Goal: Task Accomplishment & Management: Manage account settings

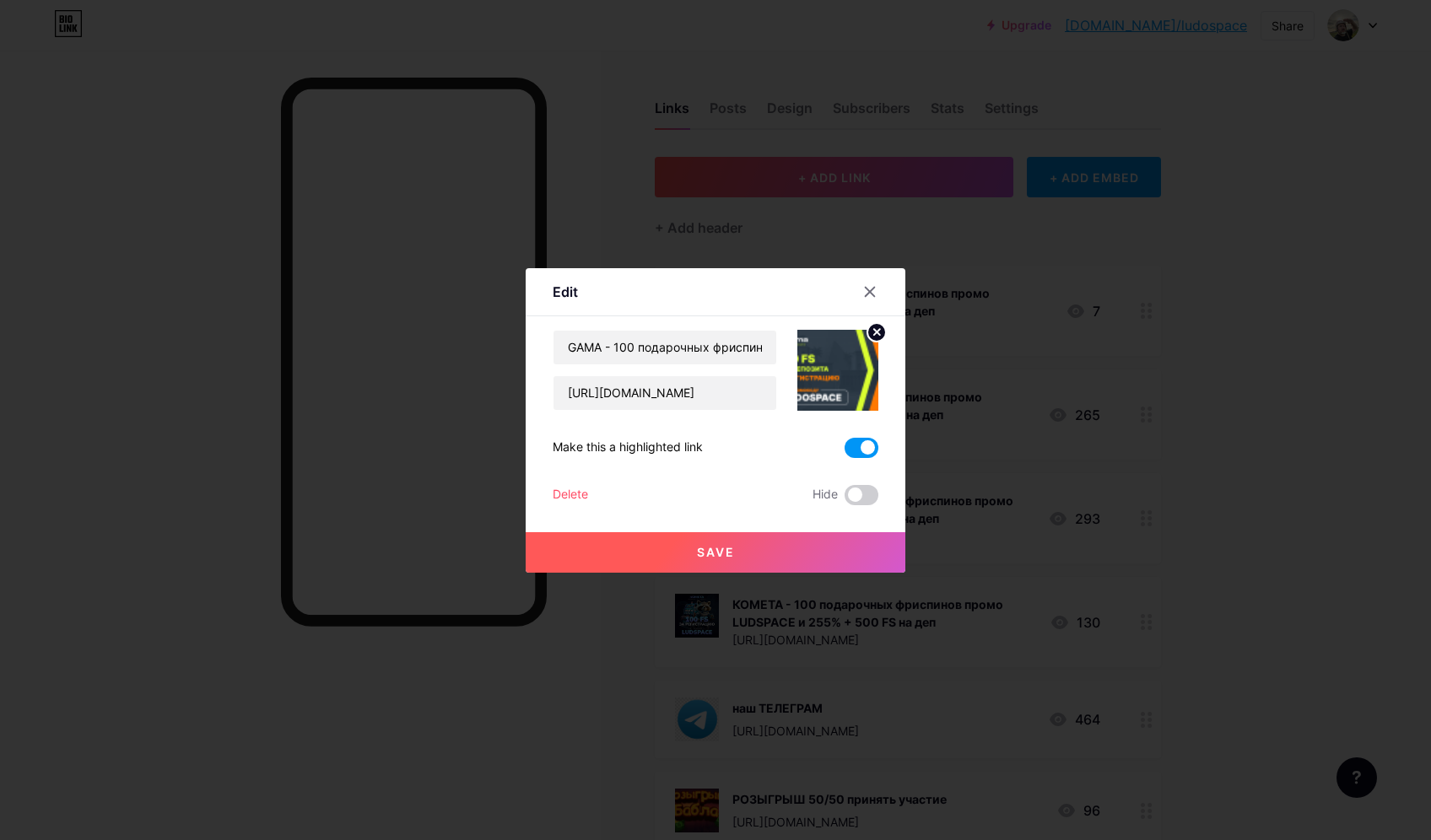
click at [874, 291] on icon at bounding box center [870, 291] width 13 height 13
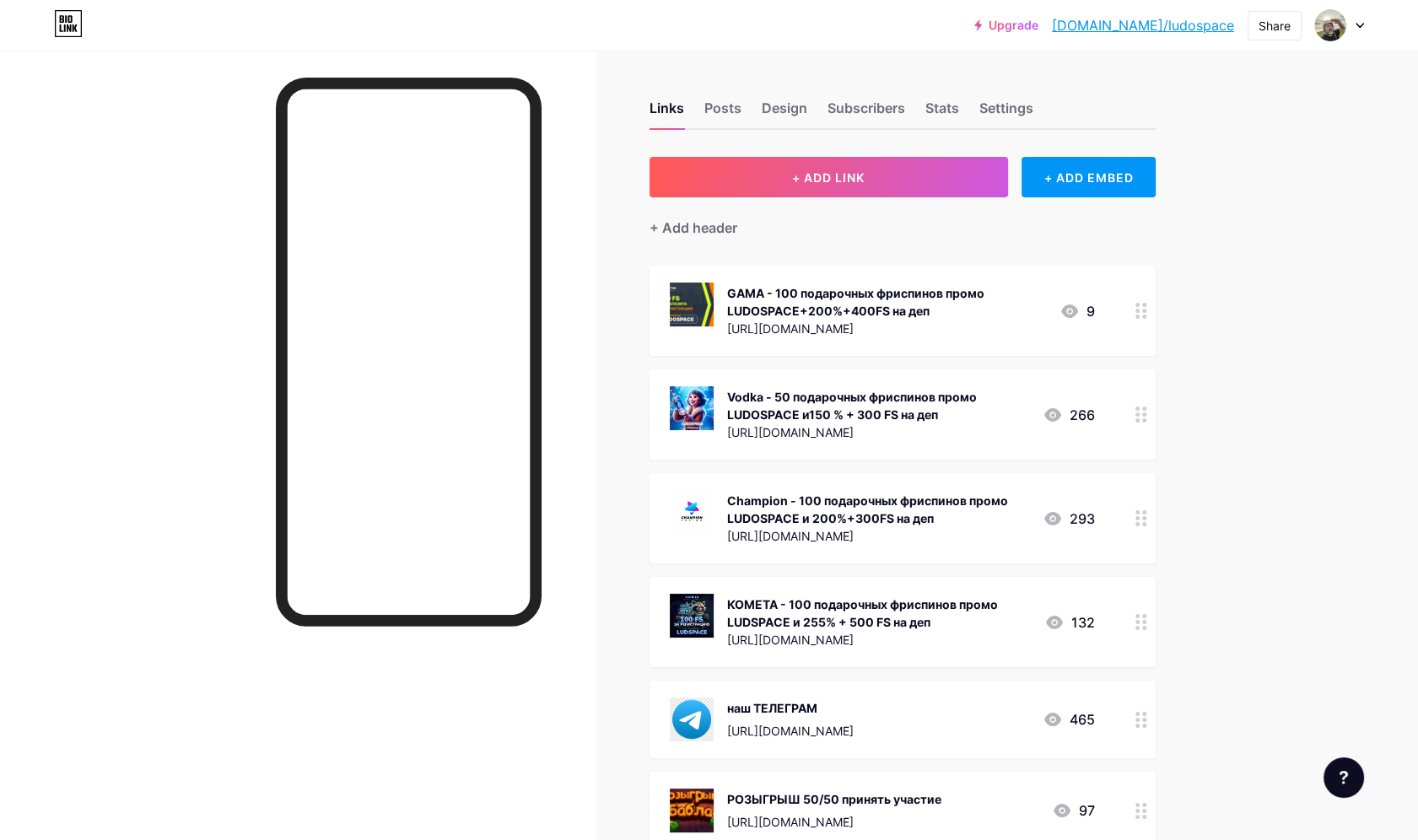
click at [1150, 432] on div at bounding box center [1141, 414] width 28 height 90
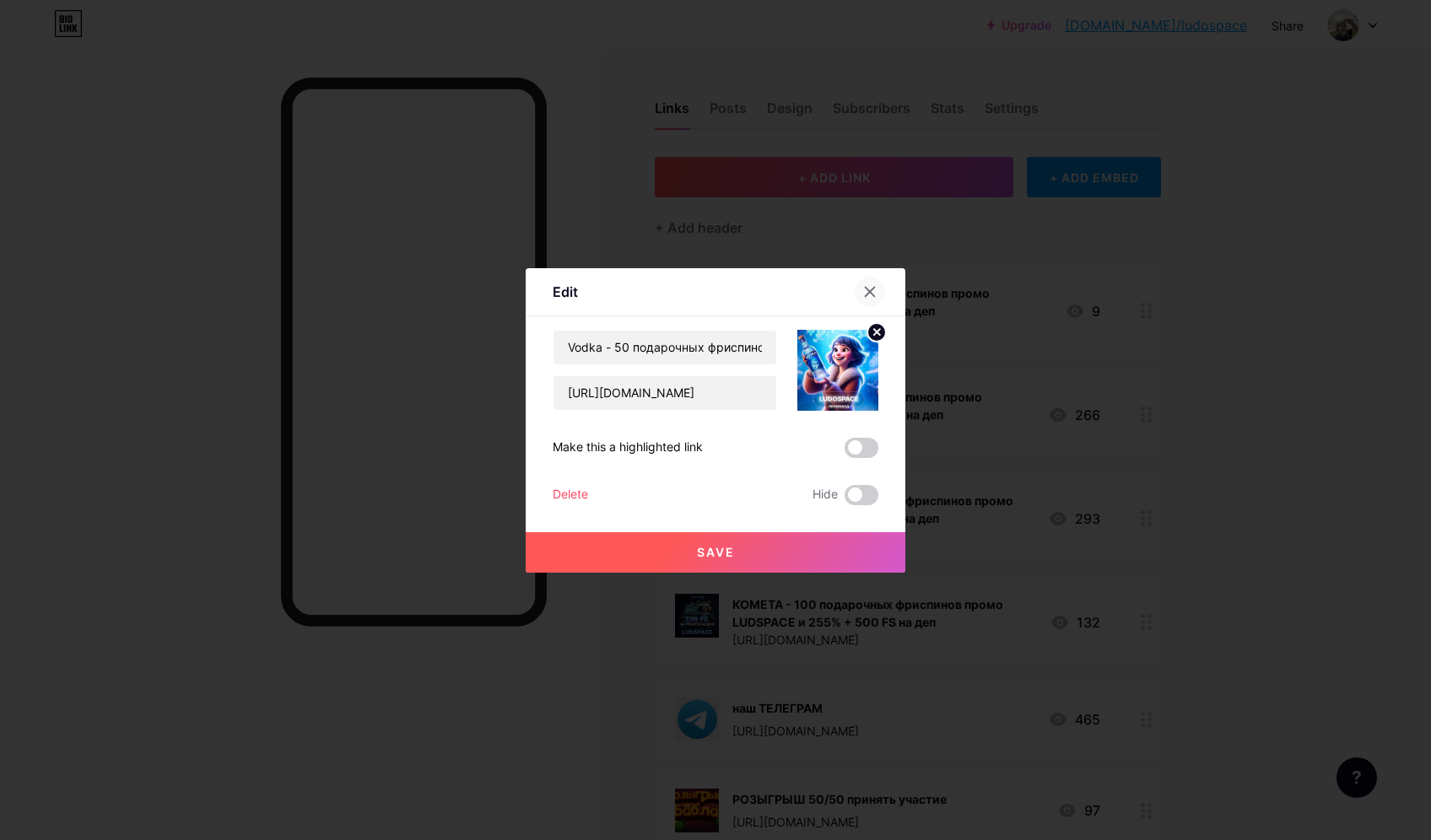
click at [867, 279] on div at bounding box center [870, 291] width 30 height 30
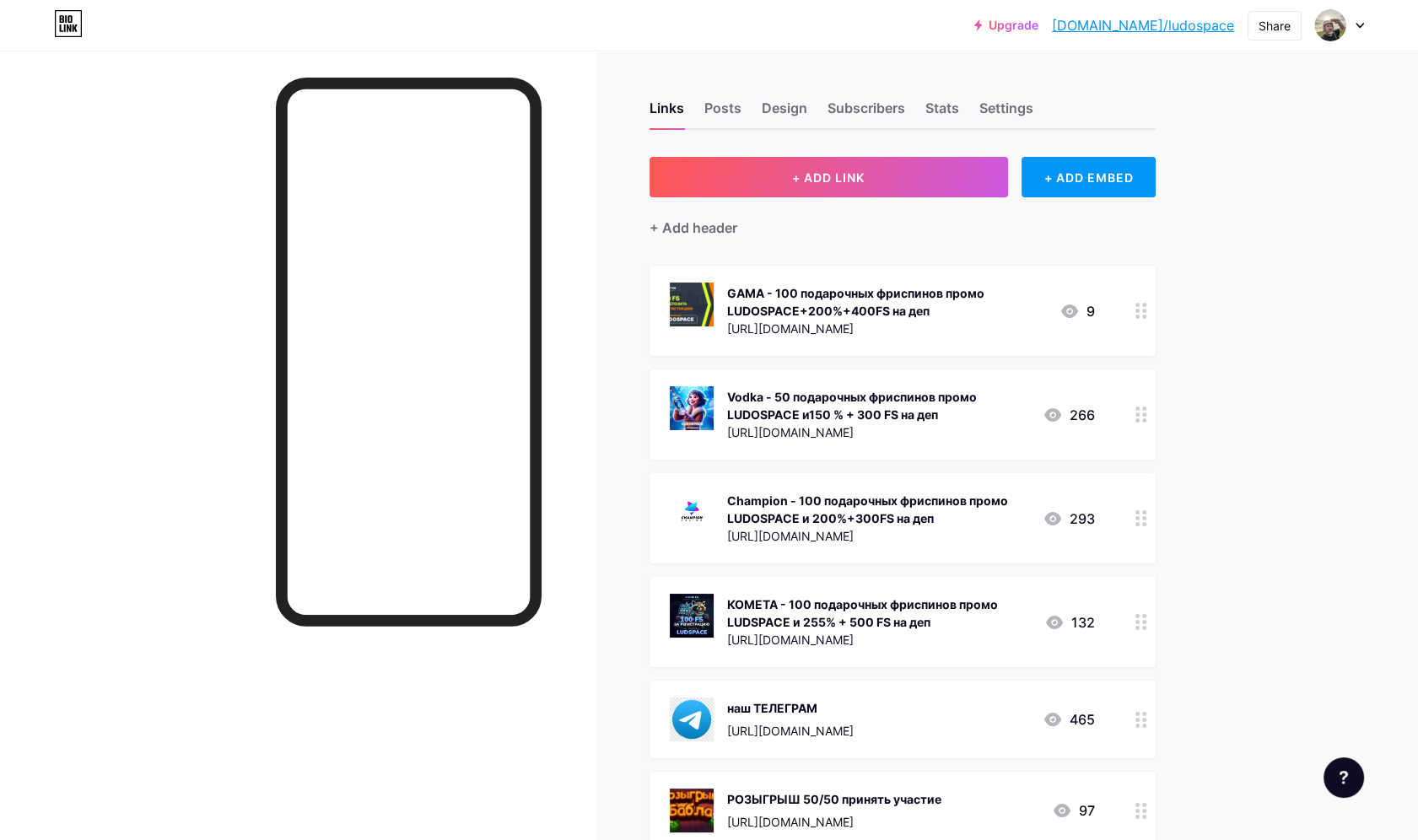
click at [1135, 519] on div at bounding box center [1141, 518] width 28 height 90
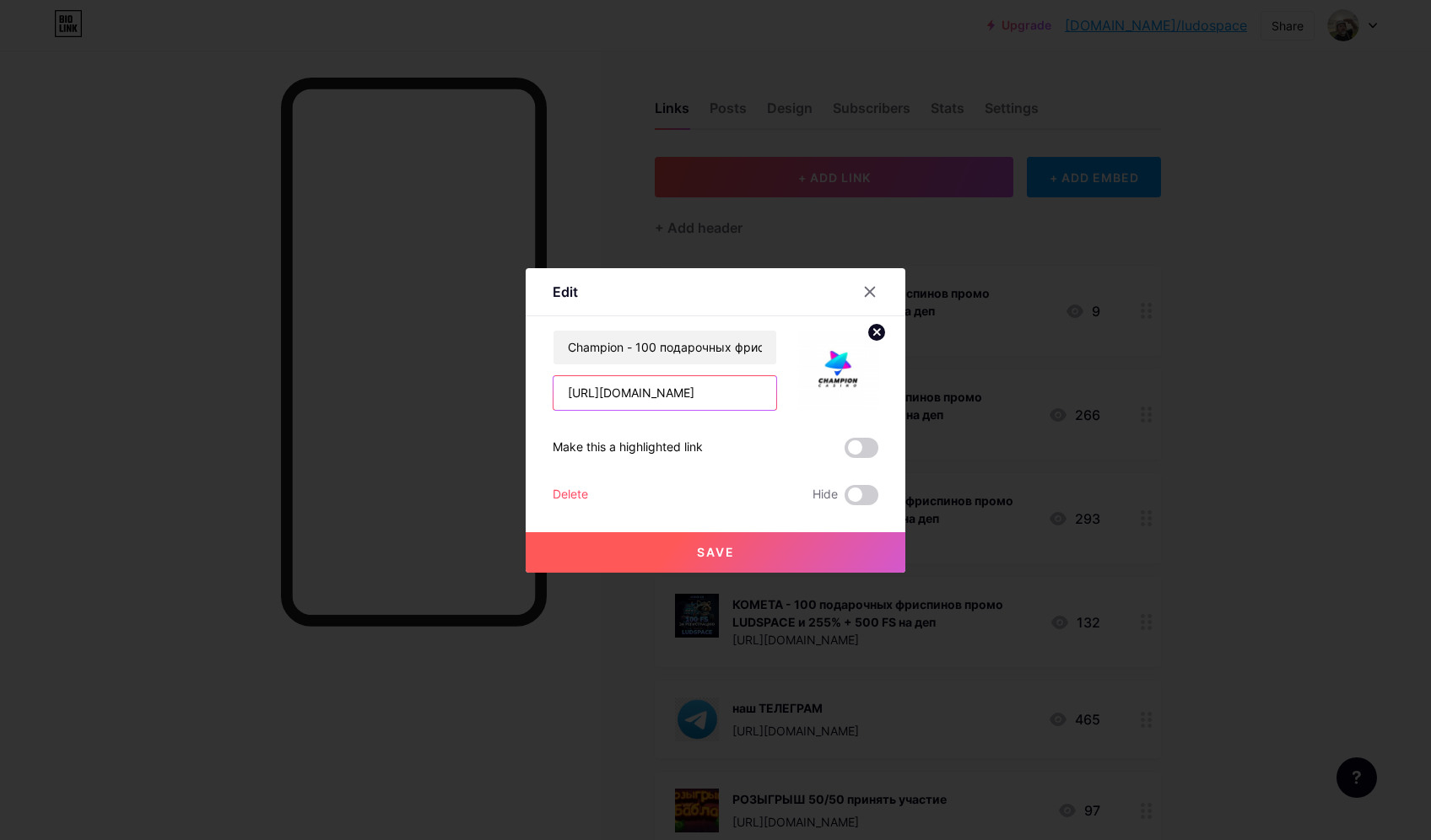
scroll to position [0, 134]
drag, startPoint x: 567, startPoint y: 390, endPoint x: 736, endPoint y: 397, distance: 169.1
click at [838, 427] on div "Champion - 100 подарочных фриспинов промо LUDOSPACE и 200%+300FS на деп [URL][D…" at bounding box center [716, 418] width 326 height 175
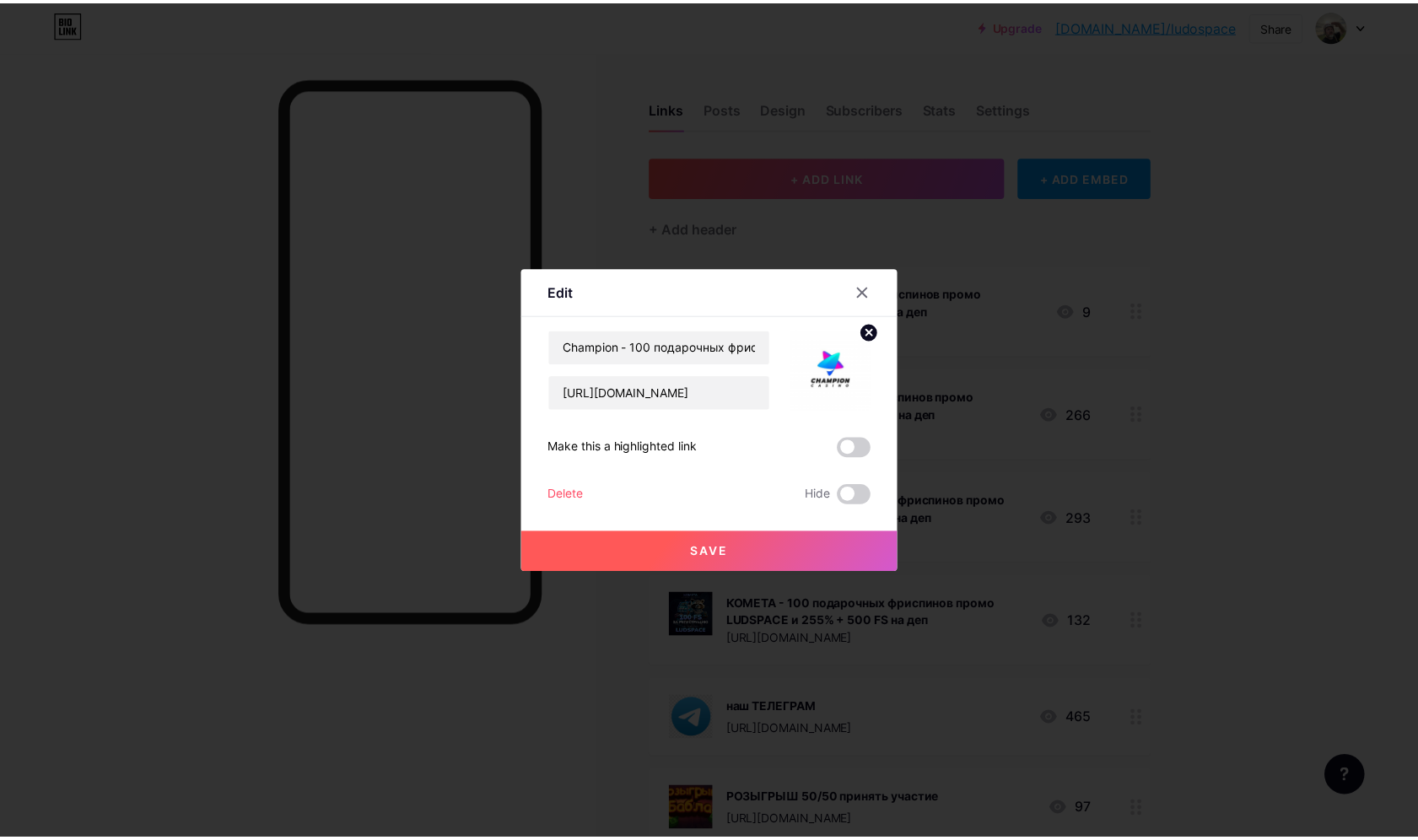
scroll to position [0, 0]
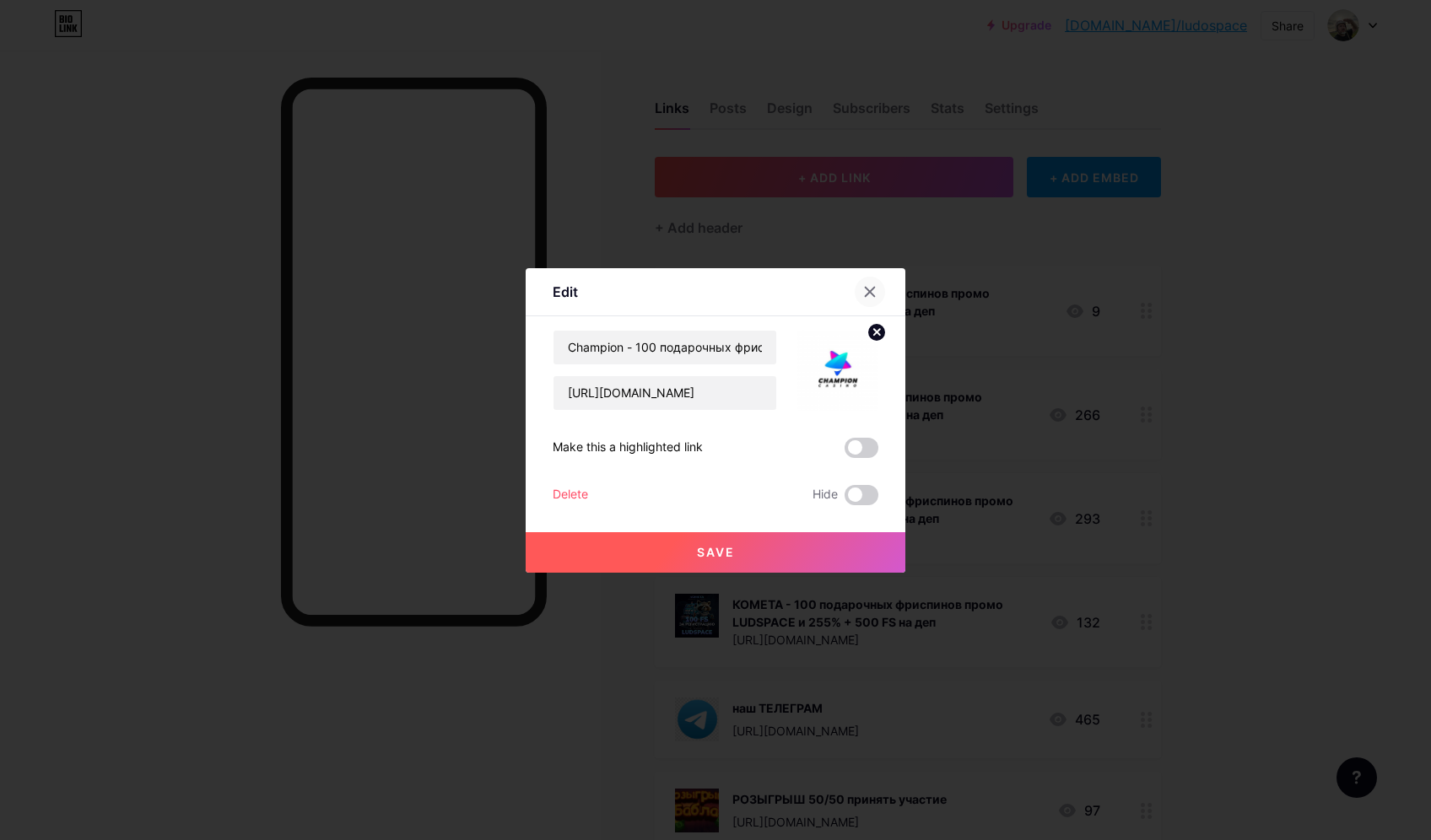
click at [865, 283] on div at bounding box center [870, 291] width 30 height 30
